Goal: Information Seeking & Learning: Learn about a topic

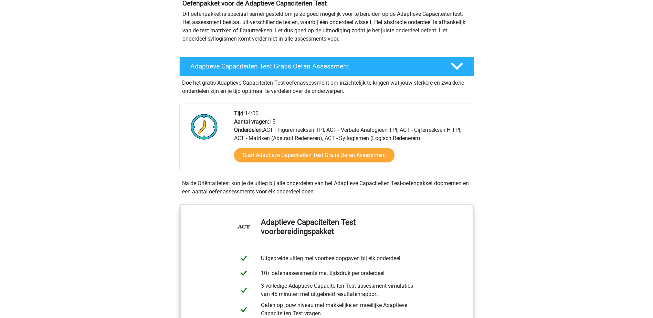
scroll to position [69, 0]
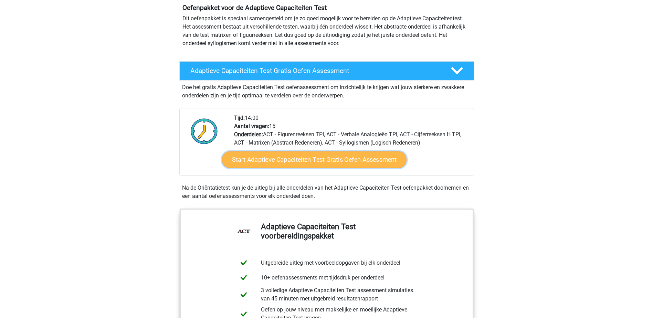
click at [307, 161] on link "Start Adaptieve Capaciteiten Test Gratis Oefen Assessment" at bounding box center [314, 159] width 184 height 17
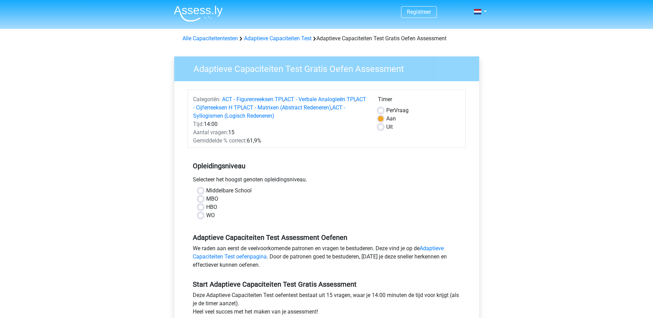
click at [206, 208] on label "HBO" at bounding box center [211, 207] width 11 height 8
click at [200, 208] on input "HBO" at bounding box center [201, 206] width 6 height 7
radio input "true"
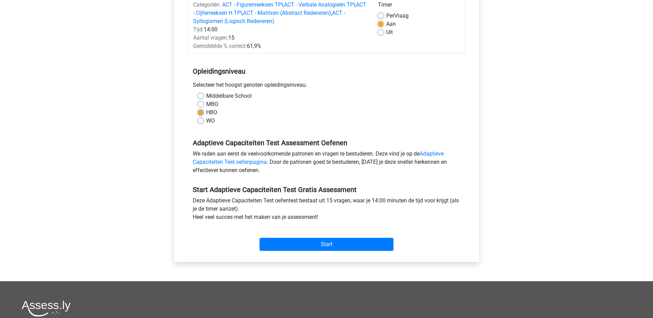
scroll to position [103, 0]
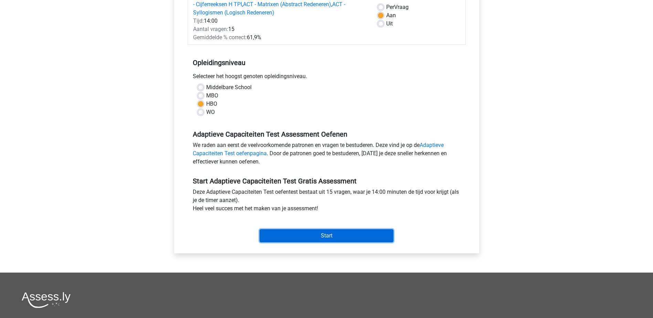
click at [334, 233] on input "Start" at bounding box center [326, 235] width 134 height 13
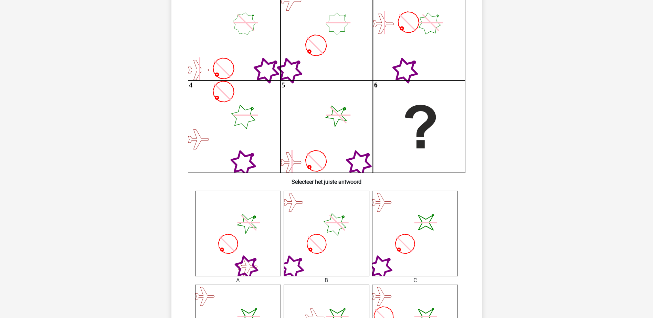
scroll to position [34, 0]
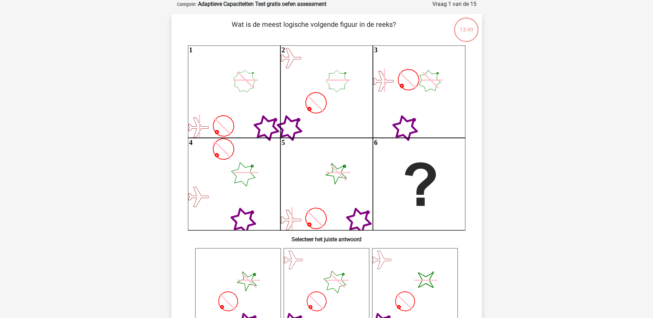
click at [213, 91] on icon "1 2 3 4 5 6" at bounding box center [326, 137] width 277 height 185
click at [331, 95] on icon "1 2 3 4 5 6" at bounding box center [326, 137] width 277 height 185
drag, startPoint x: 331, startPoint y: 95, endPoint x: 306, endPoint y: 112, distance: 30.4
click at [306, 112] on icon "1 2 3 4 5 6" at bounding box center [326, 137] width 277 height 185
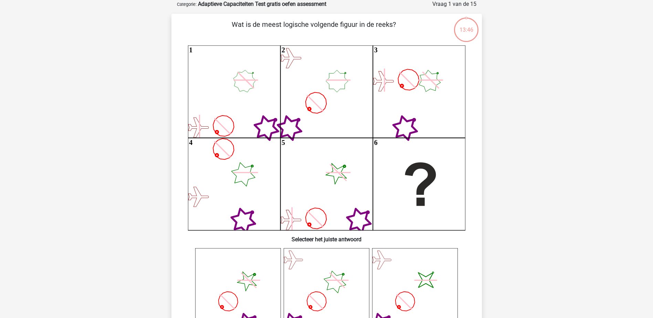
click at [407, 109] on icon "1 2 3 4 5 6" at bounding box center [326, 137] width 277 height 185
drag, startPoint x: 404, startPoint y: 132, endPoint x: 404, endPoint y: 128, distance: 4.1
click at [404, 128] on icon "1 2 3 4 5 6" at bounding box center [326, 137] width 277 height 185
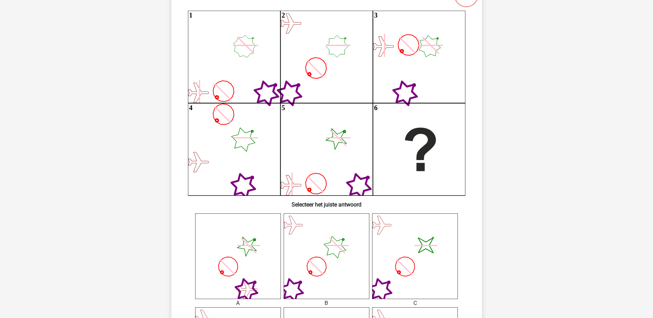
scroll to position [69, 0]
click at [418, 245] on icon "image/svg+xml" at bounding box center [415, 257] width 86 height 86
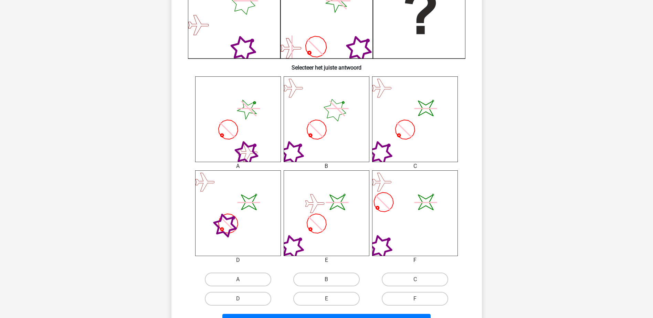
scroll to position [206, 0]
click at [414, 277] on label "C" at bounding box center [415, 279] width 66 height 14
click at [415, 279] on input "C" at bounding box center [417, 281] width 4 height 4
radio input "true"
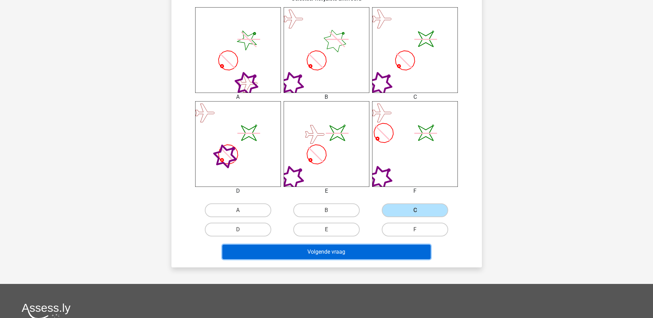
click at [346, 251] on button "Volgende vraag" at bounding box center [326, 252] width 208 height 14
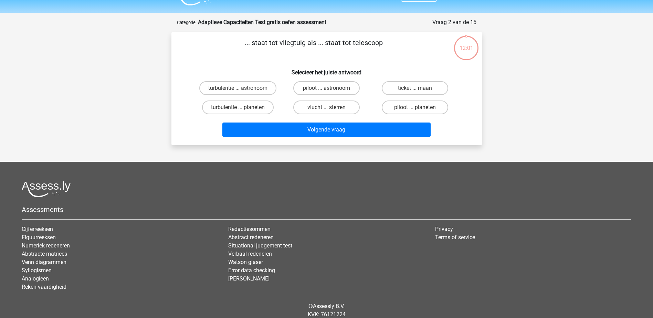
scroll to position [0, 0]
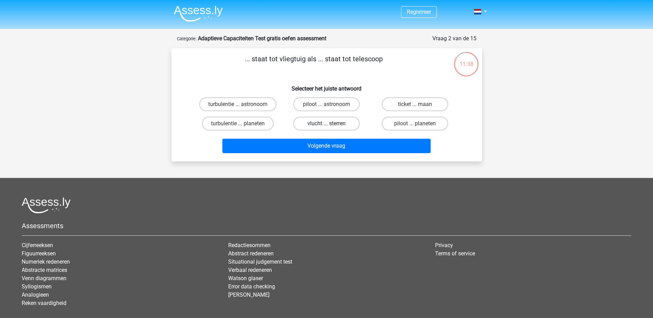
click at [317, 125] on label "vlucht ... sterren" at bounding box center [326, 124] width 66 height 14
click at [326, 125] on input "vlucht ... sterren" at bounding box center [328, 126] width 4 height 4
radio input "true"
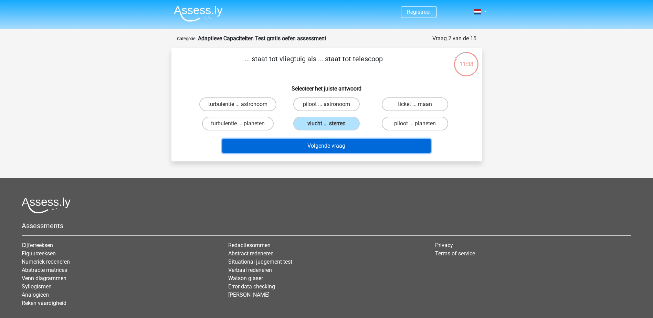
click at [323, 146] on button "Volgende vraag" at bounding box center [326, 146] width 208 height 14
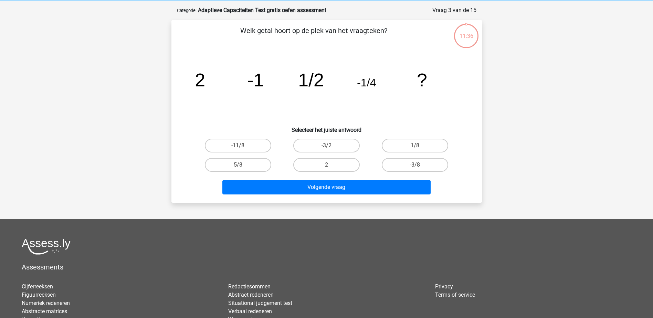
scroll to position [34, 0]
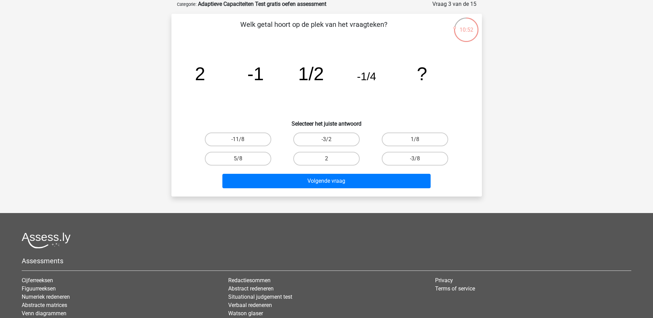
click at [418, 140] on input "1/8" at bounding box center [417, 141] width 4 height 4
radio input "true"
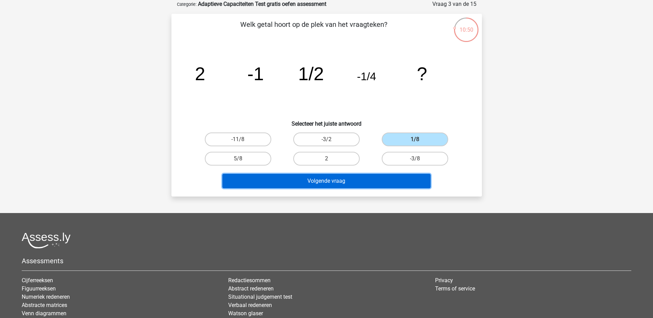
click at [332, 177] on button "Volgende vraag" at bounding box center [326, 181] width 208 height 14
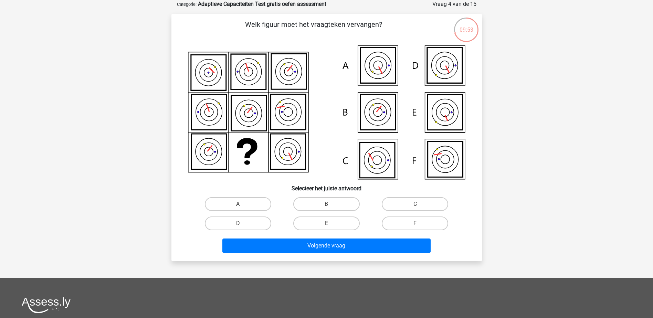
click at [441, 157] on icon at bounding box center [444, 159] width 35 height 35
drag, startPoint x: 417, startPoint y: 220, endPoint x: 422, endPoint y: 224, distance: 6.6
click at [418, 224] on div "F" at bounding box center [414, 223] width 83 height 14
click at [422, 224] on label "F" at bounding box center [415, 223] width 66 height 14
click at [419, 224] on input "F" at bounding box center [417, 225] width 4 height 4
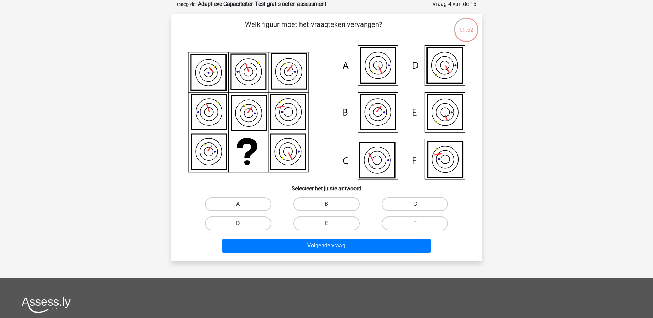
radio input "true"
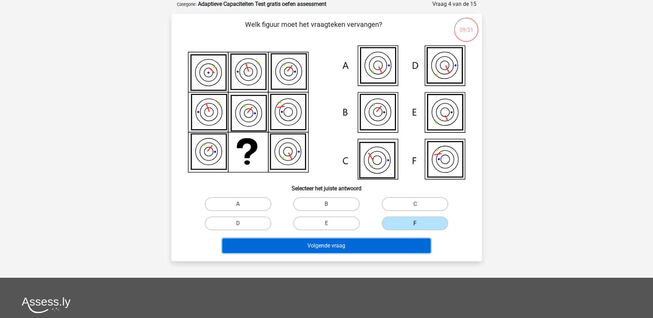
click at [347, 247] on button "Volgende vraag" at bounding box center [326, 245] width 208 height 14
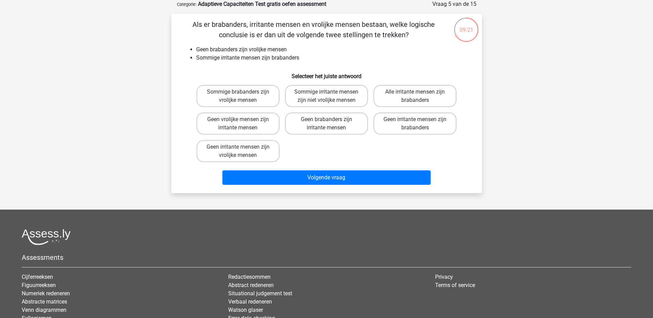
click at [327, 122] on input "Geen brabanders zijn irritante mensen" at bounding box center [328, 121] width 4 height 4
radio input "true"
click at [228, 152] on label "Geen irritante mensen zijn vrolijke mensen" at bounding box center [237, 151] width 83 height 22
click at [238, 151] on input "Geen irritante mensen zijn vrolijke mensen" at bounding box center [240, 149] width 4 height 4
radio input "true"
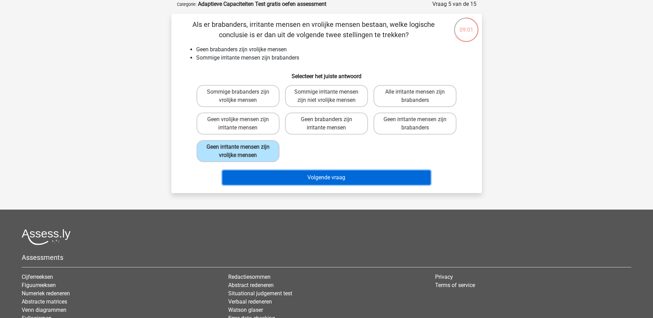
click at [336, 177] on button "Volgende vraag" at bounding box center [326, 177] width 208 height 14
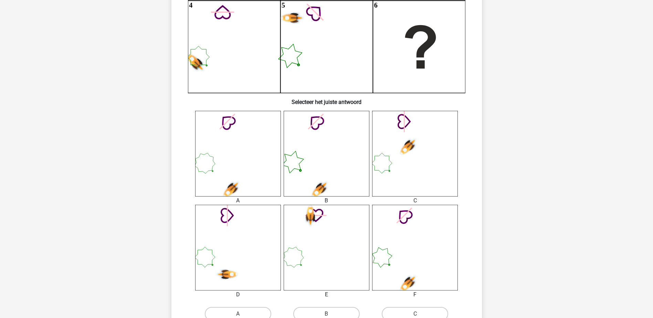
scroll to position [172, 0]
click at [430, 230] on icon at bounding box center [415, 247] width 86 height 86
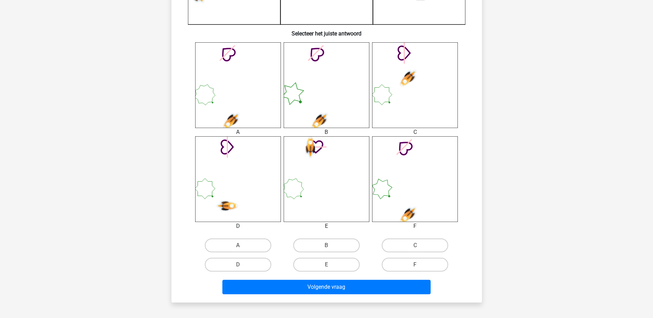
scroll to position [241, 0]
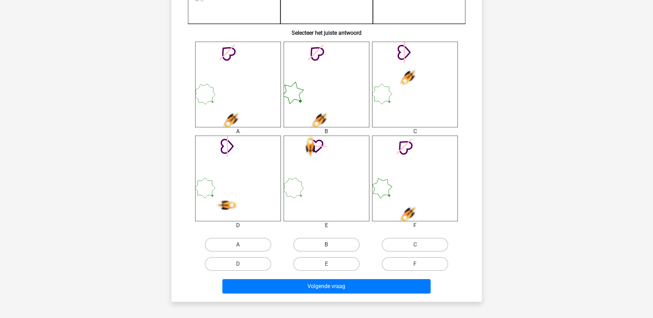
click at [334, 246] on label "B" at bounding box center [326, 245] width 66 height 14
click at [331, 246] on input "B" at bounding box center [328, 247] width 4 height 4
radio input "true"
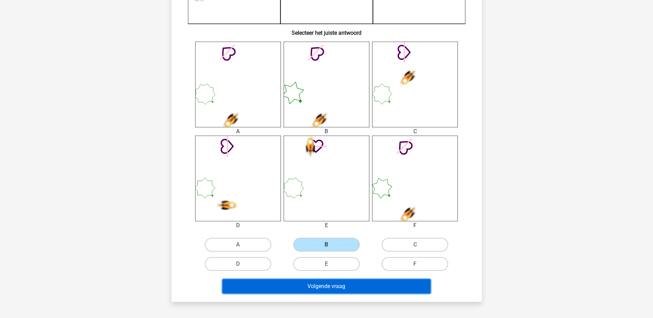
click at [339, 288] on button "Volgende vraag" at bounding box center [326, 286] width 208 height 14
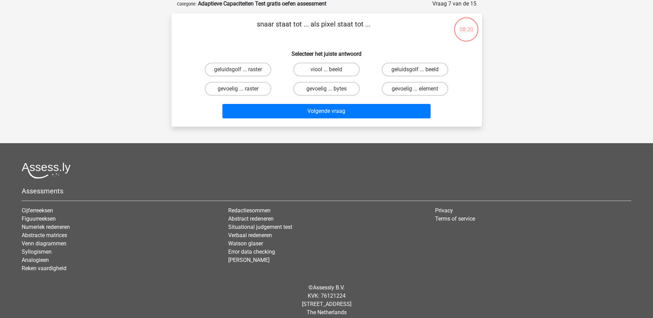
scroll to position [34, 0]
click at [326, 69] on label "viool ... beeld" at bounding box center [326, 70] width 66 height 14
click at [326, 70] on input "viool ... beeld" at bounding box center [328, 72] width 4 height 4
radio input "true"
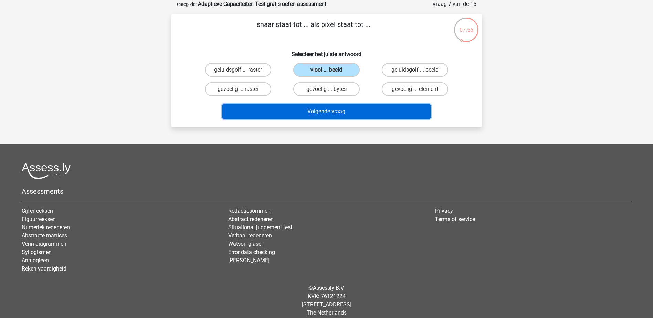
click at [331, 114] on button "Volgende vraag" at bounding box center [326, 111] width 208 height 14
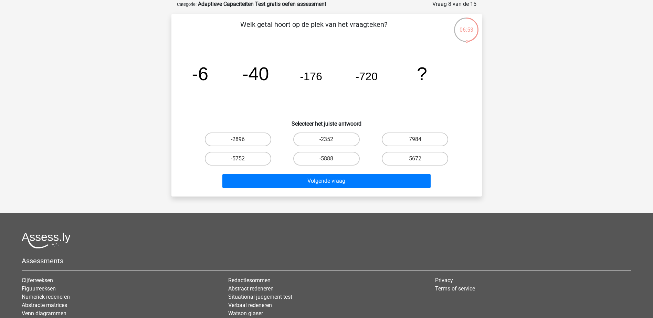
click at [238, 140] on input "-2896" at bounding box center [240, 141] width 4 height 4
radio input "true"
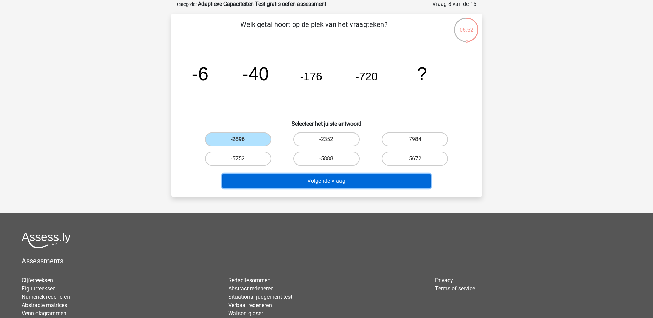
click at [346, 183] on button "Volgende vraag" at bounding box center [326, 181] width 208 height 14
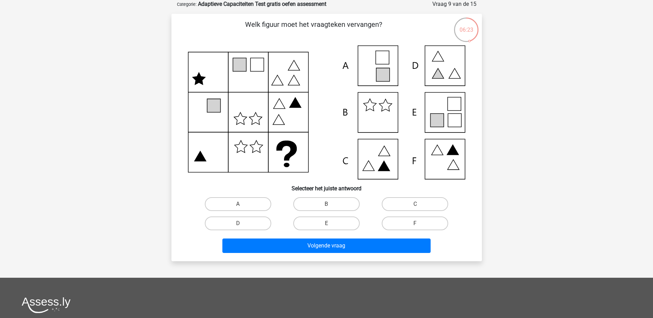
click at [440, 104] on icon at bounding box center [326, 112] width 277 height 134
click at [329, 224] on input "E" at bounding box center [328, 225] width 4 height 4
radio input "true"
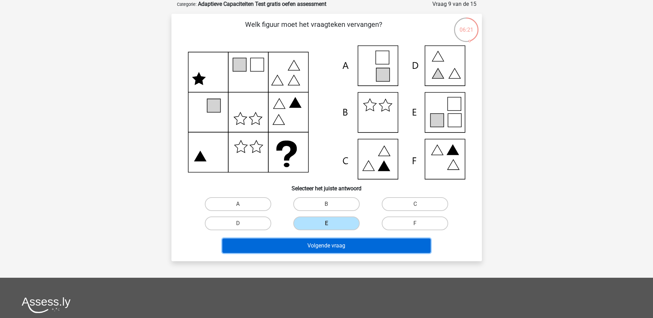
click at [332, 248] on button "Volgende vraag" at bounding box center [326, 245] width 208 height 14
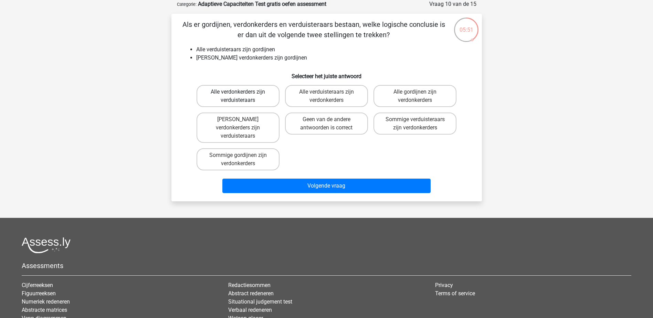
click at [263, 96] on label "Alle verdonkerders zijn verduisteraars" at bounding box center [237, 96] width 83 height 22
click at [242, 96] on input "Alle verdonkerders zijn verduisteraars" at bounding box center [240, 94] width 4 height 4
radio input "true"
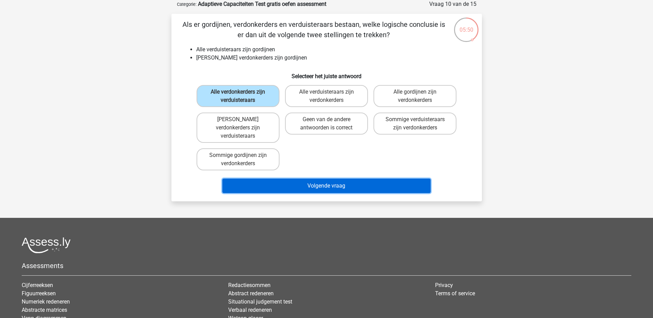
click at [336, 179] on button "Volgende vraag" at bounding box center [326, 186] width 208 height 14
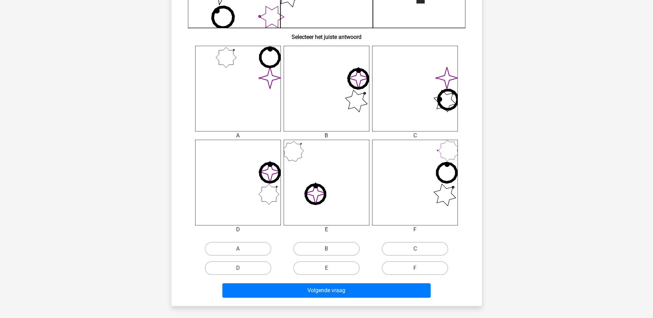
scroll to position [275, 0]
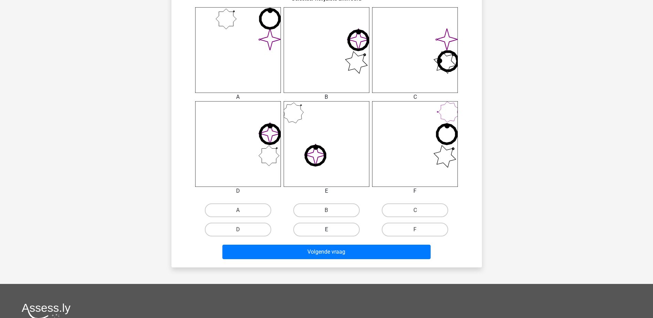
click at [316, 230] on label "E" at bounding box center [326, 230] width 66 height 14
click at [326, 230] on input "E" at bounding box center [328, 231] width 4 height 4
radio input "true"
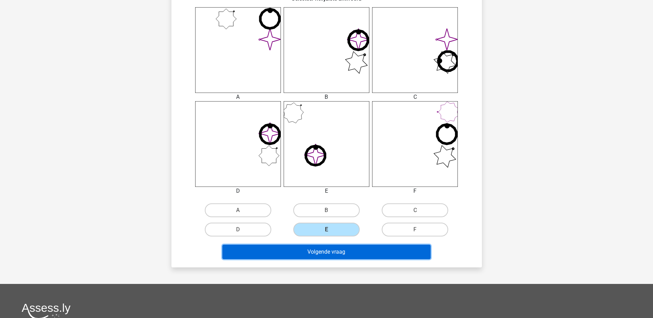
click at [320, 245] on button "Volgende vraag" at bounding box center [326, 252] width 208 height 14
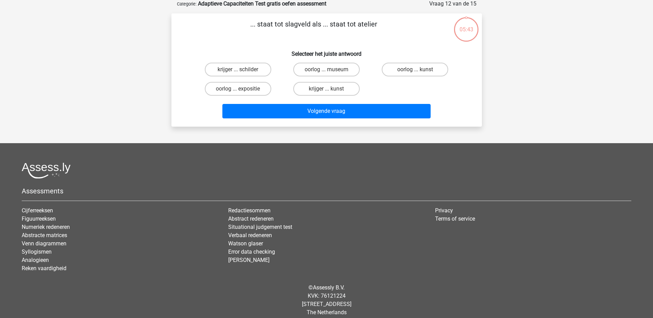
scroll to position [34, 0]
click at [244, 92] on label "oorlog ... expositie" at bounding box center [238, 89] width 66 height 14
click at [242, 92] on input "oorlog ... expositie" at bounding box center [240, 91] width 4 height 4
radio input "true"
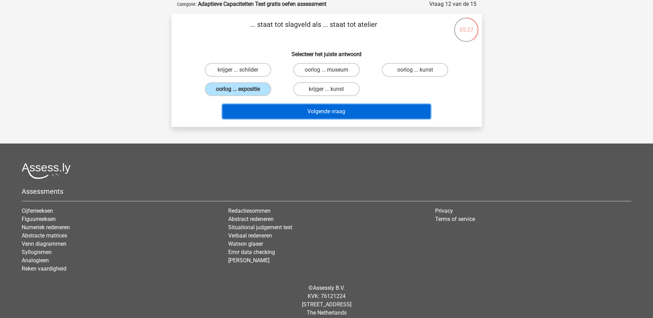
click at [329, 110] on button "Volgende vraag" at bounding box center [326, 111] width 208 height 14
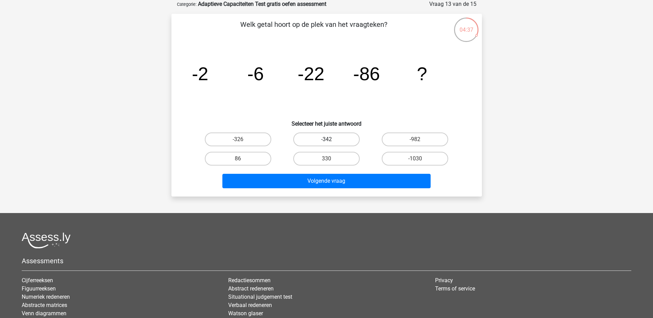
click at [338, 140] on label "-342" at bounding box center [326, 139] width 66 height 14
click at [331, 140] on input "-342" at bounding box center [328, 141] width 4 height 4
radio input "true"
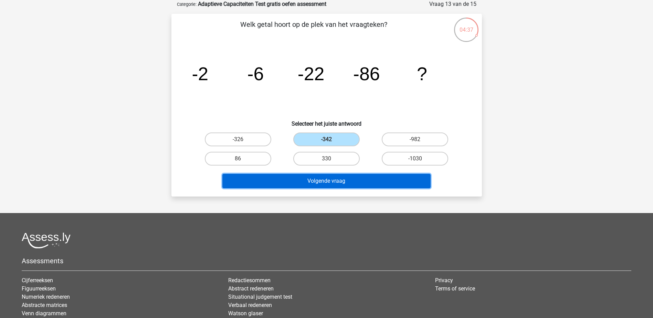
click at [346, 180] on button "Volgende vraag" at bounding box center [326, 181] width 208 height 14
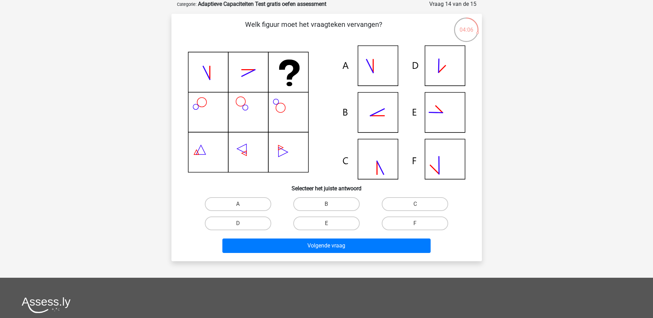
click at [377, 104] on icon at bounding box center [326, 112] width 277 height 134
click at [323, 202] on label "B" at bounding box center [326, 204] width 66 height 14
click at [326, 204] on input "B" at bounding box center [328, 206] width 4 height 4
radio input "true"
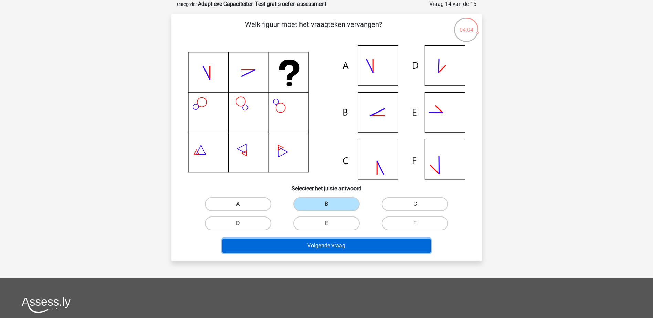
click at [326, 246] on button "Volgende vraag" at bounding box center [326, 245] width 208 height 14
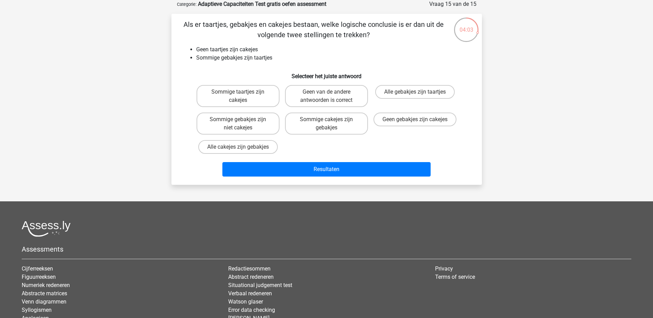
scroll to position [0, 0]
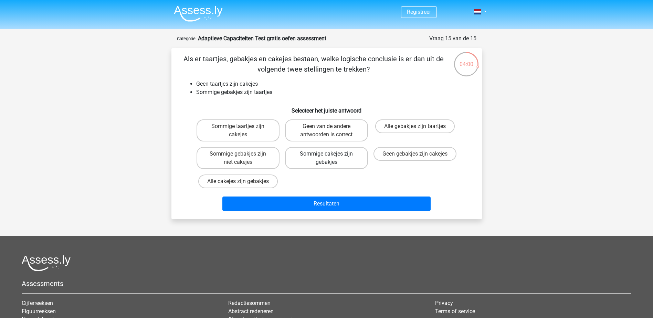
click at [332, 162] on label "Sommige cakejes zijn gebakjes" at bounding box center [326, 158] width 83 height 22
click at [331, 158] on input "Sommige cakejes zijn gebakjes" at bounding box center [328, 156] width 4 height 4
radio input "true"
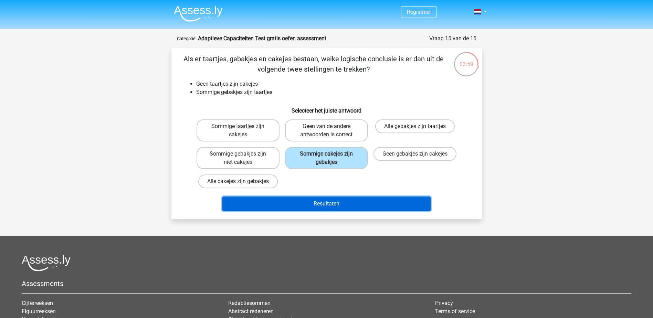
click at [333, 204] on button "Resultaten" at bounding box center [326, 203] width 208 height 14
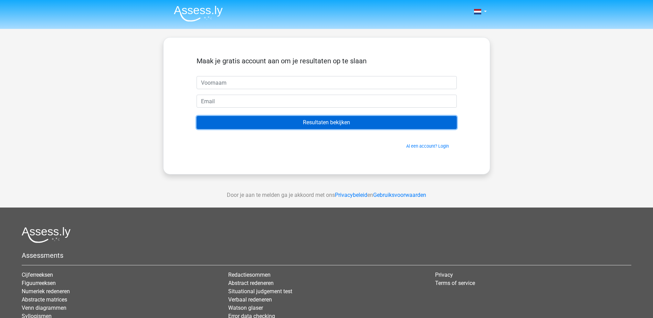
click at [301, 123] on input "Resultaten bekijken" at bounding box center [326, 122] width 260 height 13
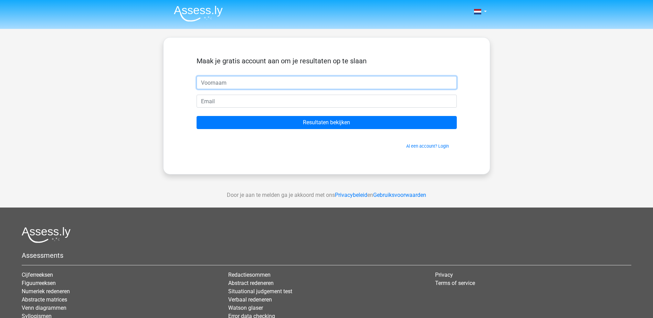
click at [227, 82] on input "text" at bounding box center [326, 82] width 260 height 13
type input "fedr"
click at [230, 102] on input "email" at bounding box center [326, 101] width 260 height 13
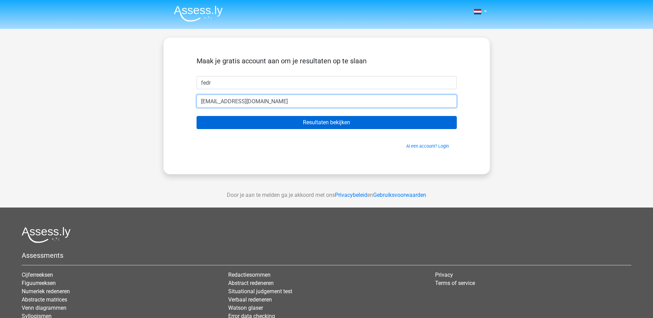
type input "[EMAIL_ADDRESS][DOMAIN_NAME]"
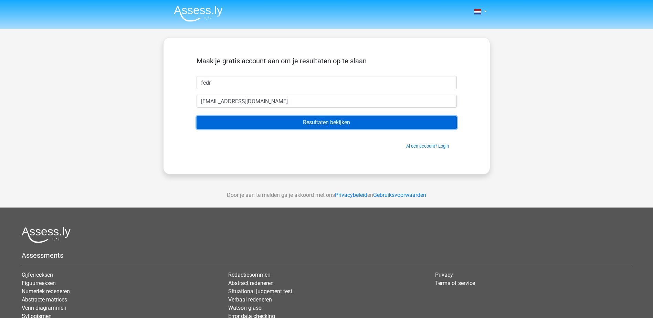
click at [340, 121] on input "Resultaten bekijken" at bounding box center [326, 122] width 260 height 13
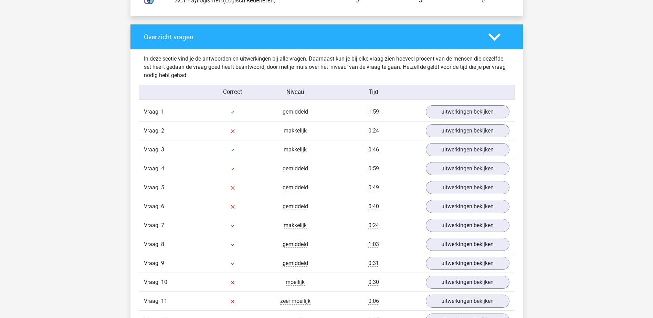
scroll to position [722, 0]
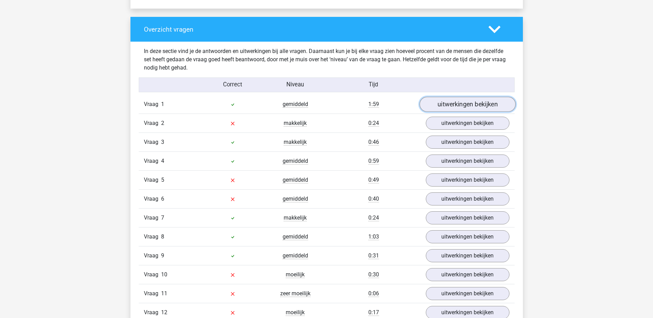
click at [458, 106] on link "uitwerkingen bekijken" at bounding box center [467, 104] width 96 height 15
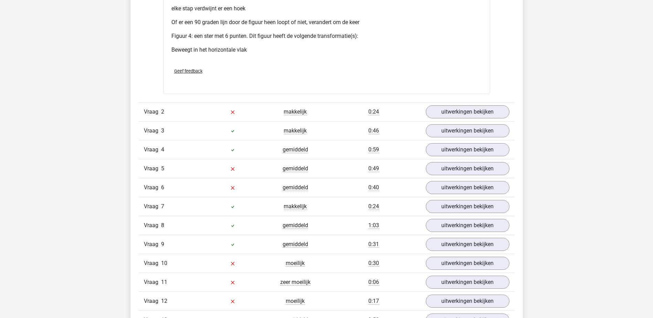
scroll to position [1411, 0]
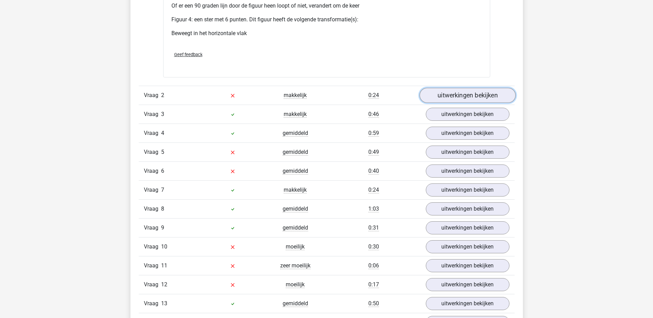
click at [463, 92] on link "uitwerkingen bekijken" at bounding box center [467, 95] width 96 height 15
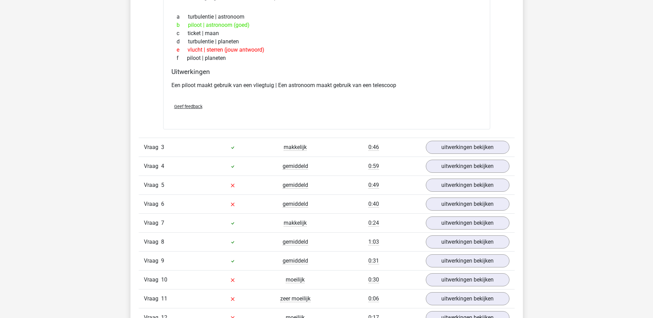
scroll to position [1548, 0]
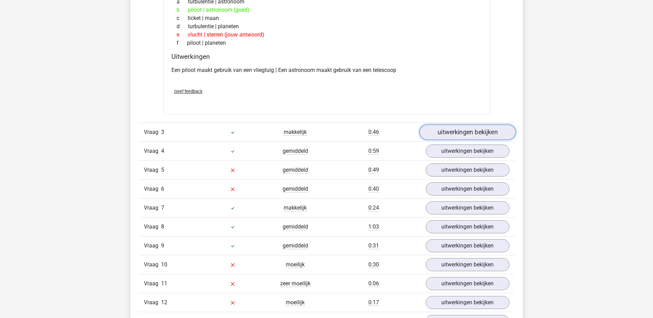
click at [468, 135] on link "uitwerkingen bekijken" at bounding box center [467, 132] width 96 height 15
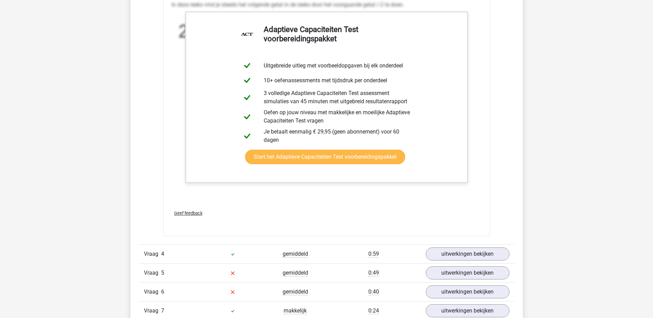
scroll to position [1892, 0]
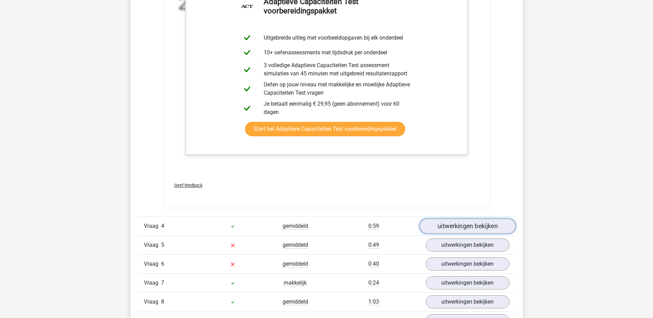
click at [471, 228] on link "uitwerkingen bekijken" at bounding box center [467, 225] width 96 height 15
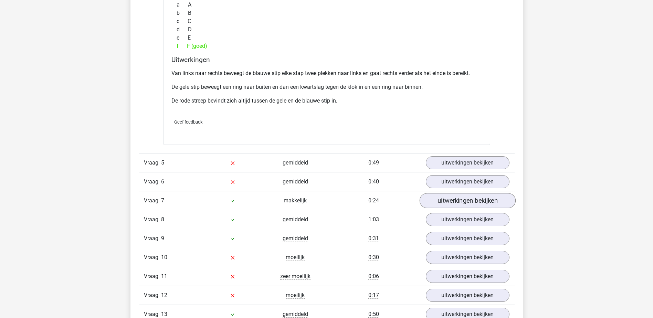
scroll to position [2305, 0]
click at [462, 203] on link "uitwerkingen bekijken" at bounding box center [467, 200] width 96 height 15
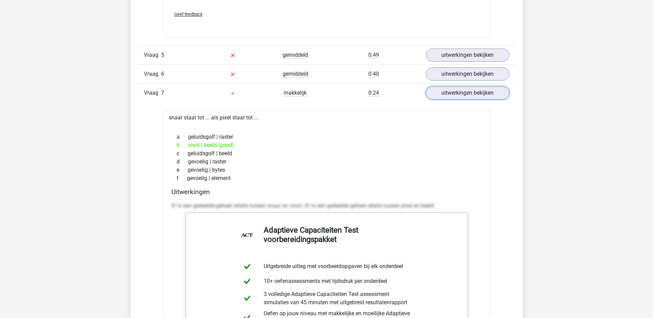
scroll to position [2408, 0]
